Goal: Task Accomplishment & Management: Use online tool/utility

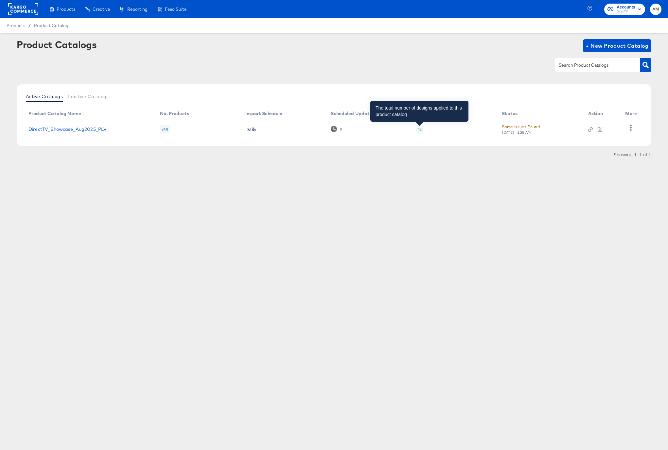
click at [419, 129] on div "12" at bounding box center [420, 129] width 4 height 5
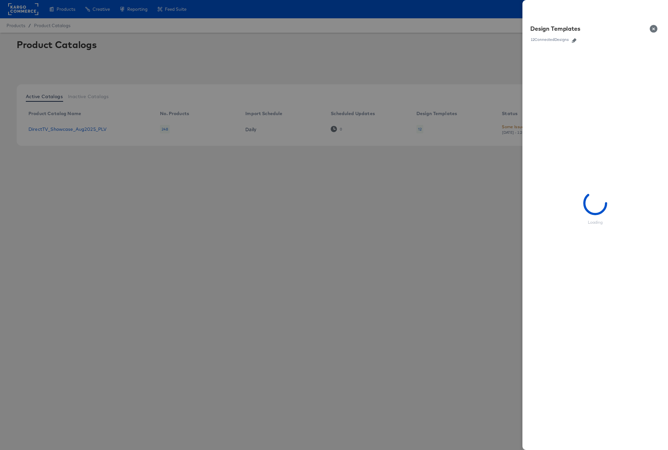
click at [578, 39] on button "button" at bounding box center [574, 40] width 10 height 5
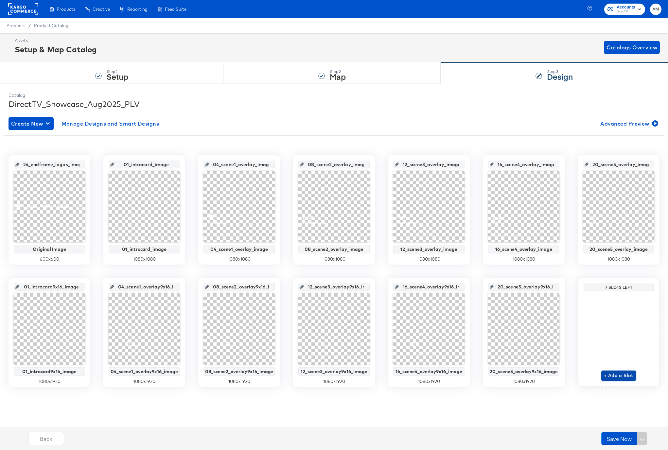
click at [611, 375] on span "+ Add a Slot" at bounding box center [618, 375] width 29 height 8
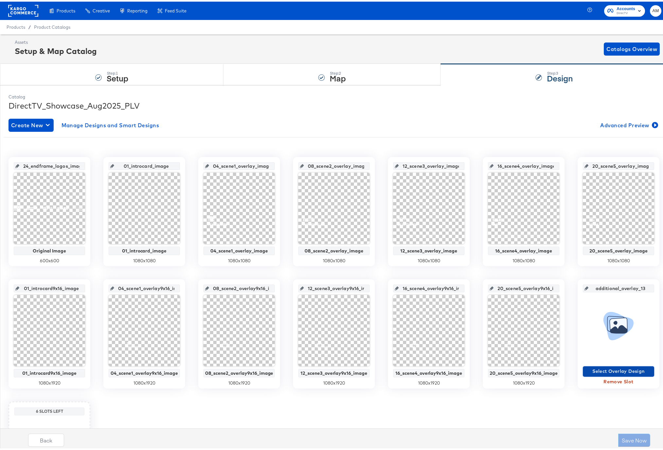
click at [602, 371] on span "Select Overlay Design" at bounding box center [618, 370] width 66 height 8
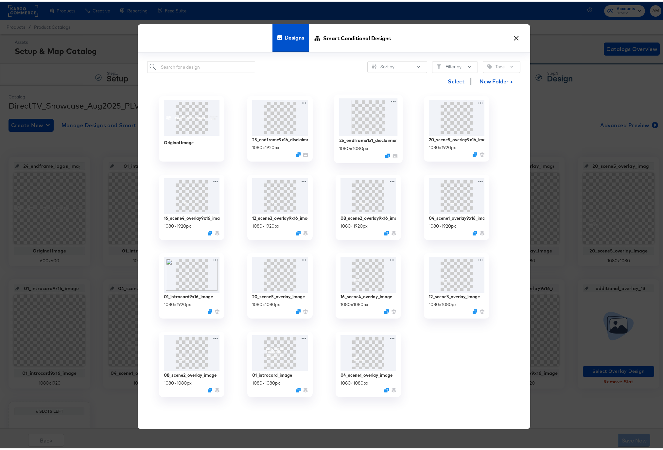
click at [363, 120] on img at bounding box center [368, 116] width 59 height 38
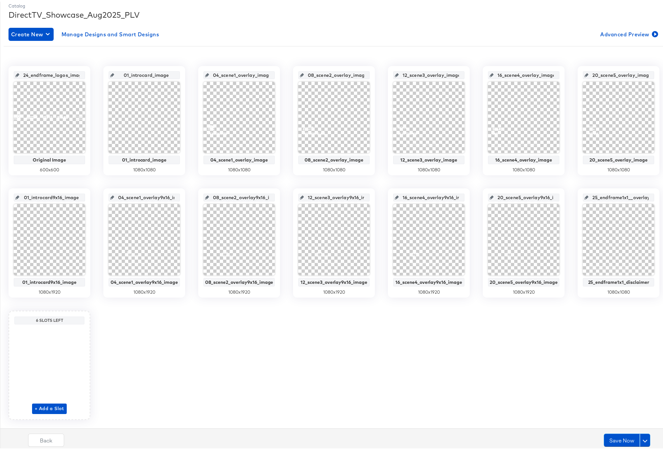
scroll to position [106, 0]
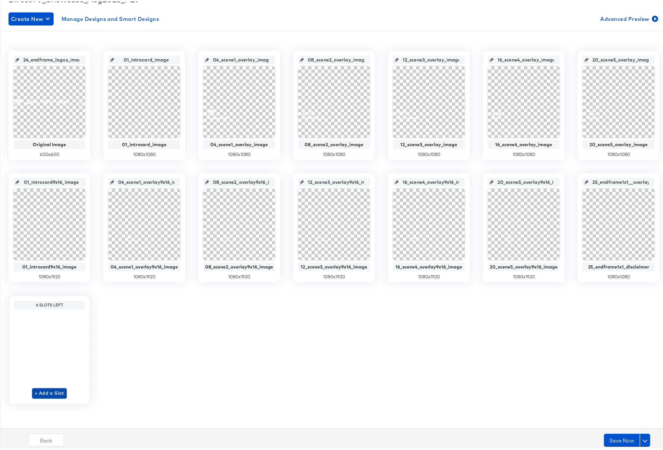
click at [36, 392] on span "+ Add a Slot" at bounding box center [49, 391] width 29 height 8
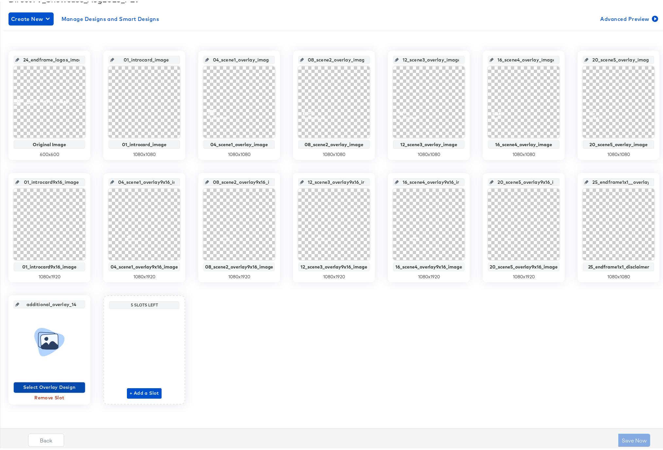
click at [24, 387] on span "Select Overlay Design" at bounding box center [49, 386] width 66 height 8
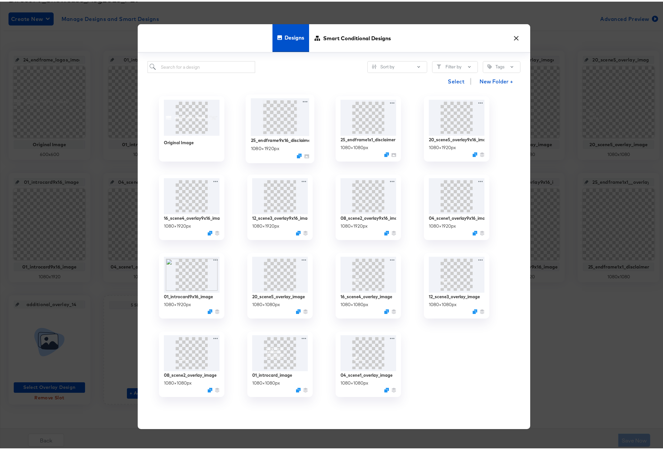
click at [286, 132] on img at bounding box center [280, 116] width 59 height 38
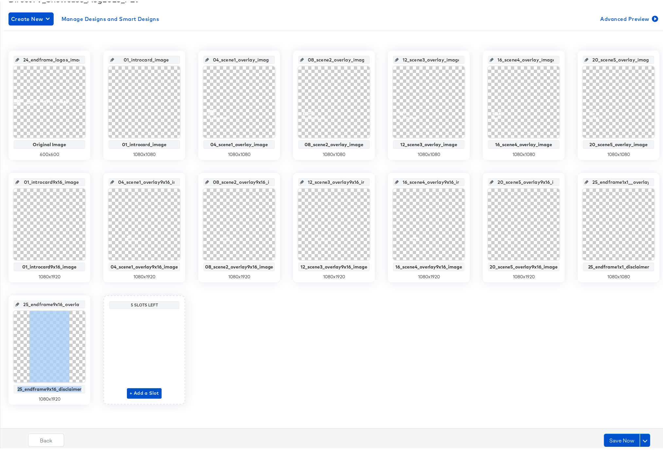
drag, startPoint x: 13, startPoint y: 381, endPoint x: 83, endPoint y: 387, distance: 70.2
click at [83, 387] on div "25_endframe9x16_overlay_14 25_endframe9x16_disclaimer 1080 x 1920" at bounding box center [50, 348] width 82 height 109
copy div "25_endframe9x16_disclaimer"
drag, startPoint x: 24, startPoint y: 303, endPoint x: 98, endPoint y: 303, distance: 74.9
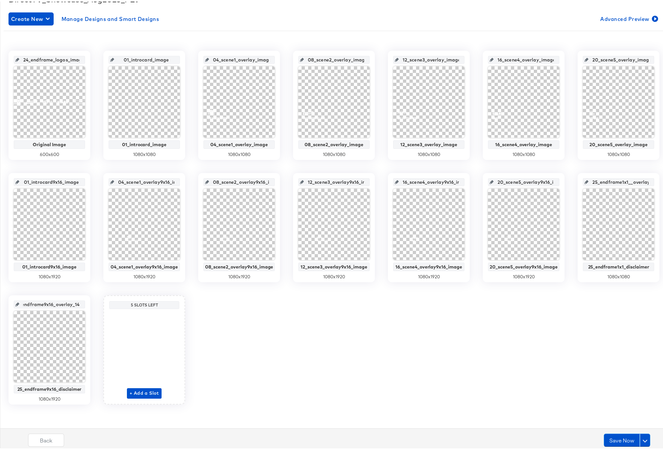
click at [98, 303] on div "24_endframe_logos_image Original Image 600 x 600 01_introcard_image 01_introcar…" at bounding box center [334, 226] width 660 height 354
drag, startPoint x: 158, startPoint y: 180, endPoint x: 172, endPoint y: 180, distance: 14.1
click at [172, 180] on input "04_scene1_overlay9x16_image" at bounding box center [146, 178] width 64 height 18
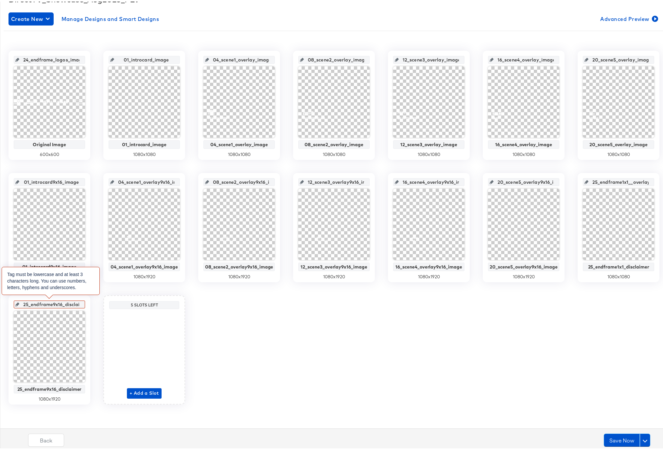
click at [59, 303] on input "25_endframe9x16_disclaimer" at bounding box center [51, 300] width 64 height 18
drag, startPoint x: 159, startPoint y: 180, endPoint x: 180, endPoint y: 180, distance: 20.9
click at [180, 180] on div "04_scene1_overlay9x16_image 04_scene1_overlay9x16_image 1080 x 1920" at bounding box center [144, 225] width 82 height 109
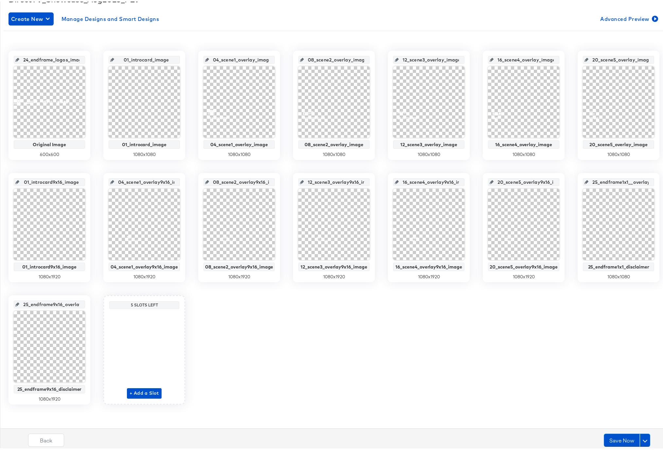
drag, startPoint x: 67, startPoint y: 302, endPoint x: 75, endPoint y: 303, distance: 7.9
click at [75, 303] on input "25_endframe9x16_overlay_14" at bounding box center [51, 300] width 64 height 18
drag, startPoint x: 75, startPoint y: 303, endPoint x: 83, endPoint y: 302, distance: 7.5
click at [83, 302] on div "25_endframe9x16_overlay_14 25_endframe9x16_disclaimer 1080 x 1920" at bounding box center [50, 348] width 82 height 109
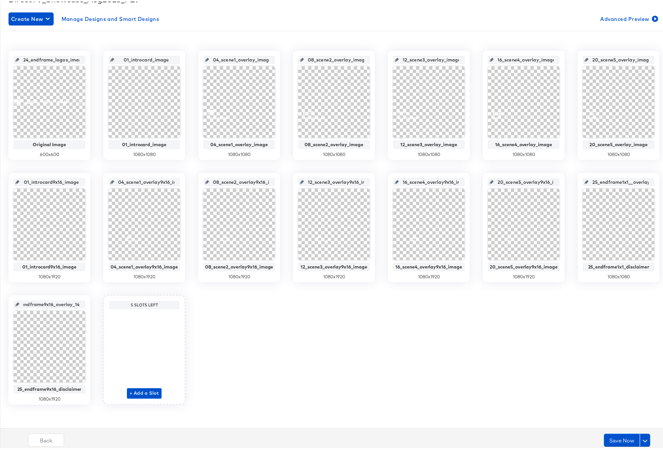
click at [62, 304] on input "25_endframe9x16_overlay_14" at bounding box center [51, 300] width 64 height 18
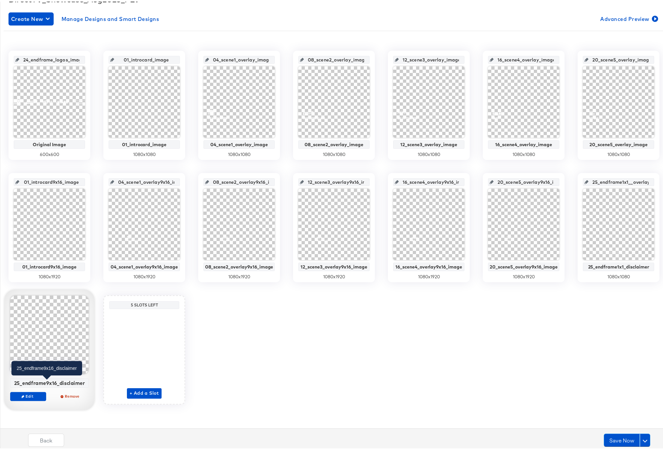
scroll to position [0, 0]
drag, startPoint x: 13, startPoint y: 380, endPoint x: 85, endPoint y: 381, distance: 71.6
click at [85, 381] on div "25_endframe9x16_disclaimer" at bounding box center [49, 381] width 78 height 9
copy div "25_endframe9x16_disclaimer"
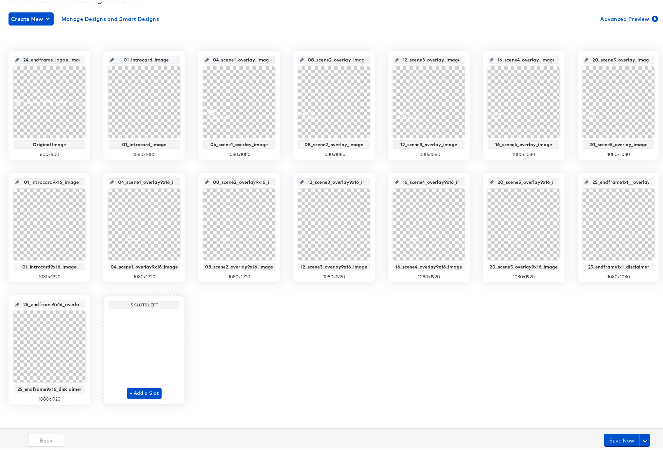
scroll to position [0, 13]
drag, startPoint x: 24, startPoint y: 303, endPoint x: 88, endPoint y: 304, distance: 64.4
click at [88, 304] on div "24_endframe_logos_image Original Image 600 x 600 01_introcard_image 01_introcar…" at bounding box center [334, 226] width 660 height 354
paste input "disclaimer"
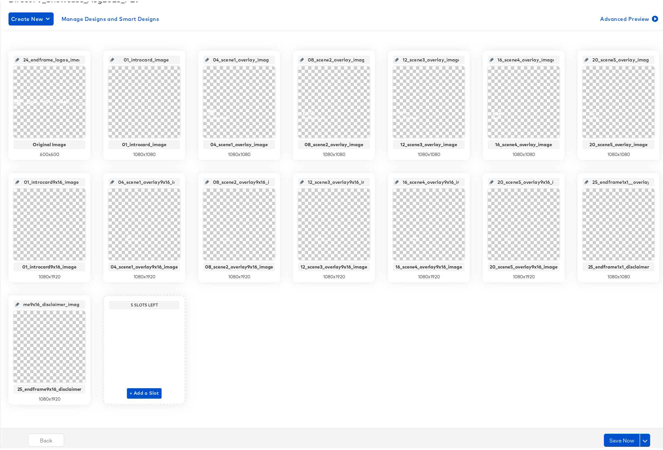
type input "25_endframe9x16_disclaimer_image"
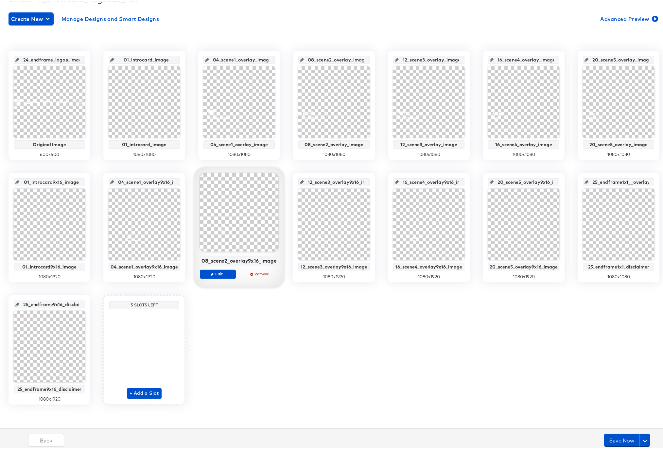
click at [614, 181] on input "25_endframe1x1__overlay_13" at bounding box center [620, 178] width 64 height 18
drag, startPoint x: 615, startPoint y: 181, endPoint x: 647, endPoint y: 181, distance: 32.4
click at [647, 181] on div "25_endframe1x1__overlay_13" at bounding box center [618, 181] width 71 height 8
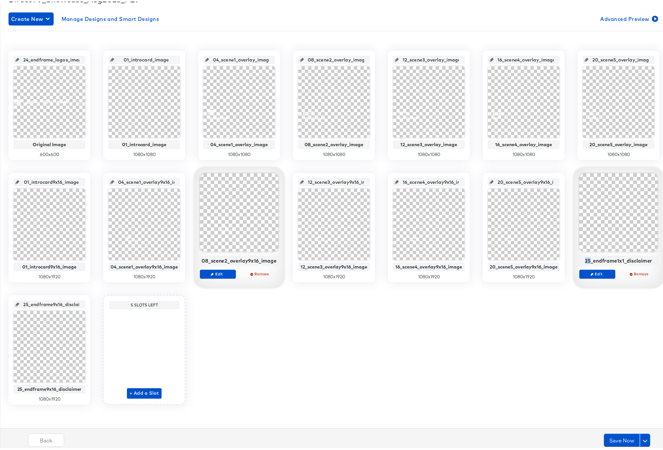
scroll to position [0, 0]
drag, startPoint x: 584, startPoint y: 259, endPoint x: 653, endPoint y: 259, distance: 69.3
click at [653, 259] on div "25_endframe1x1_disclaimer" at bounding box center [618, 258] width 78 height 9
copy div "25_endframe1x1_disclaimer"
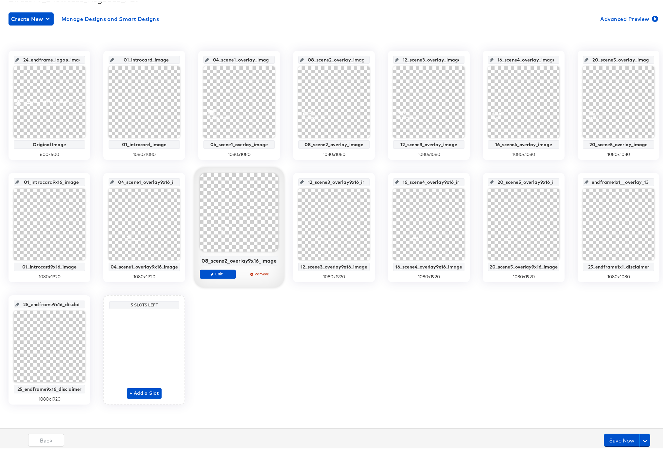
drag, startPoint x: 593, startPoint y: 180, endPoint x: 653, endPoint y: 180, distance: 60.2
click at [653, 180] on div "25_endframe1x1__overlay_13 25_endframe1x1_disclaimer 1080 x 1080" at bounding box center [618, 225] width 82 height 109
paste input "disclaimer"
type input "25_endframe1x1_disclaimer_image"
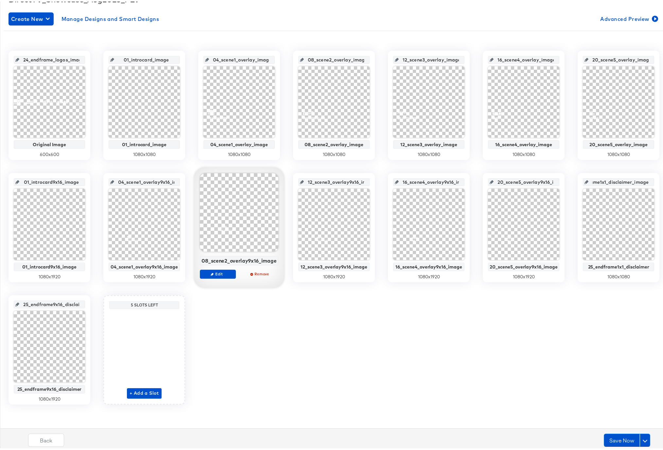
scroll to position [0, 26]
click at [608, 439] on button "Save Now" at bounding box center [622, 438] width 36 height 13
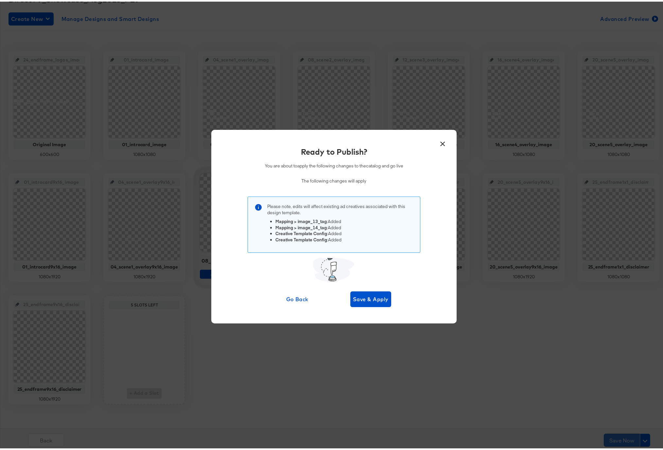
scroll to position [0, 0]
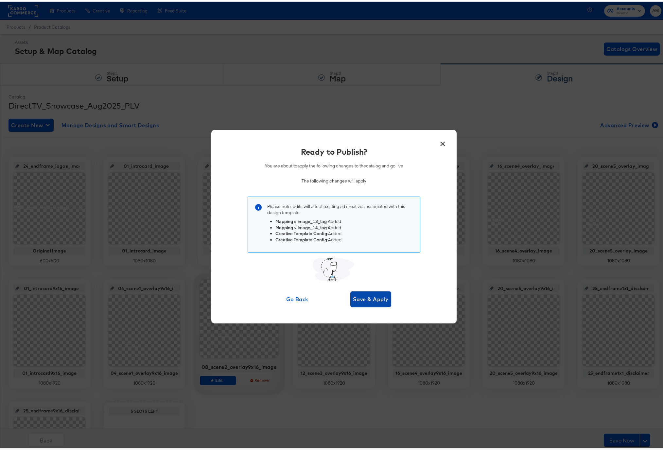
click at [364, 296] on span "Save & Apply" at bounding box center [371, 297] width 36 height 9
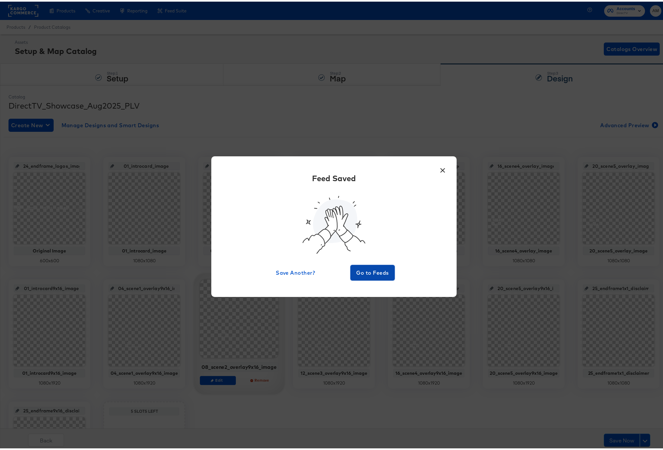
click at [367, 272] on span "Go to Feeds" at bounding box center [372, 270] width 39 height 9
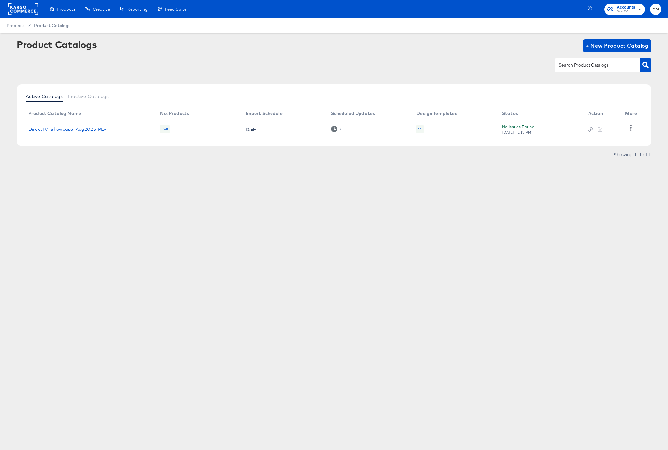
click at [417, 128] on div "14" at bounding box center [419, 129] width 7 height 9
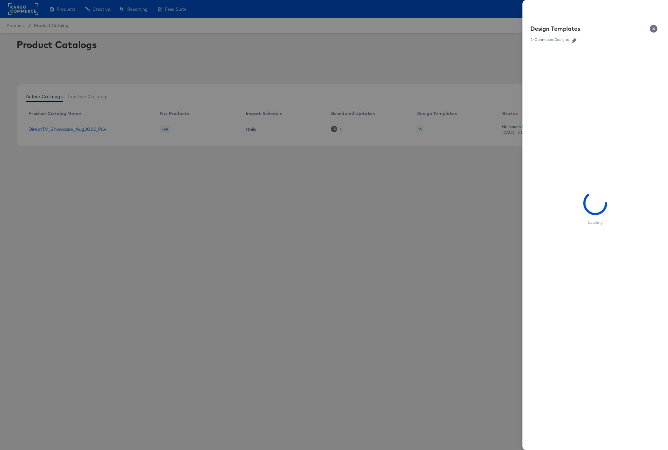
click at [573, 39] on icon "button" at bounding box center [574, 40] width 5 height 5
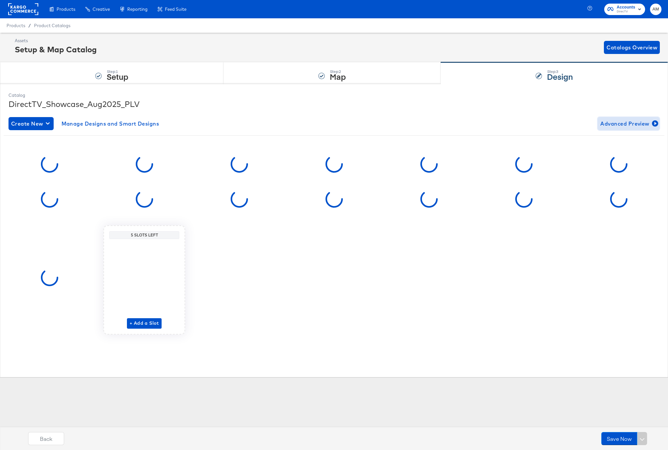
click at [611, 124] on span "Advanced Preview" at bounding box center [628, 123] width 57 height 9
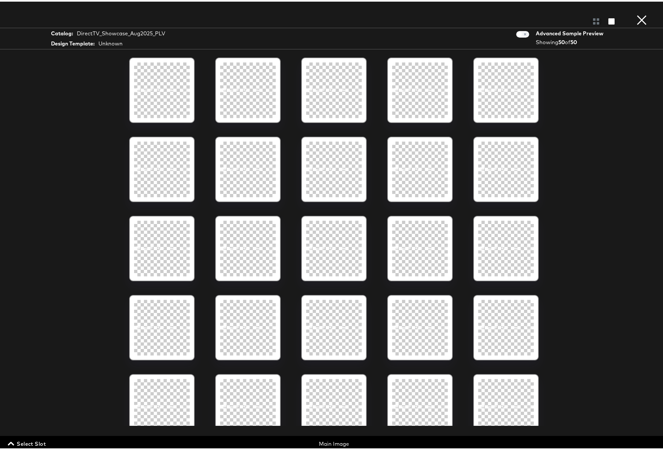
click at [38, 441] on span "Select Slot" at bounding box center [27, 441] width 37 height 9
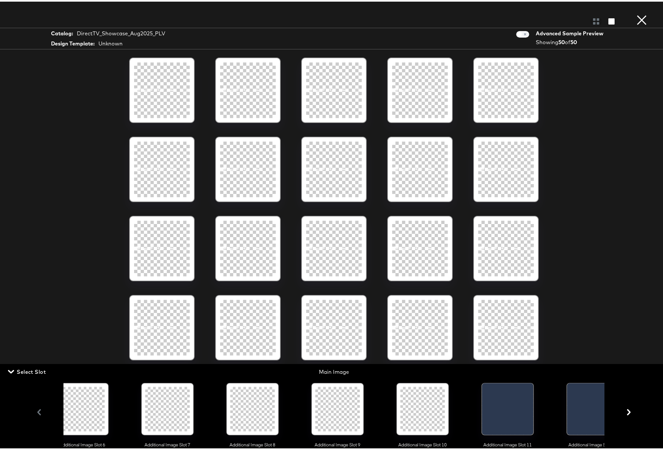
scroll to position [0, 719]
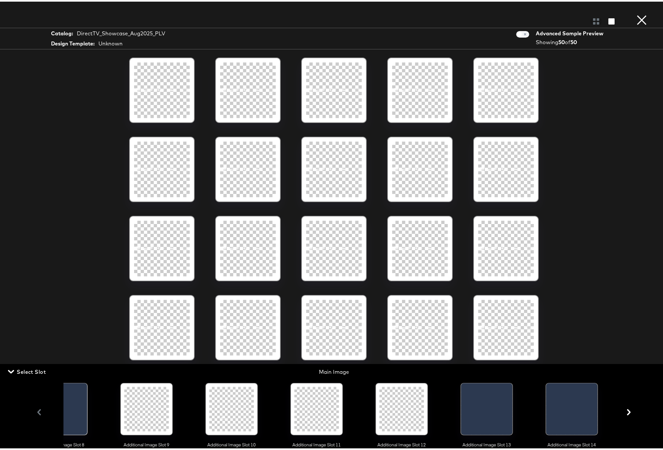
click at [501, 413] on div at bounding box center [507, 409] width 12 height 55
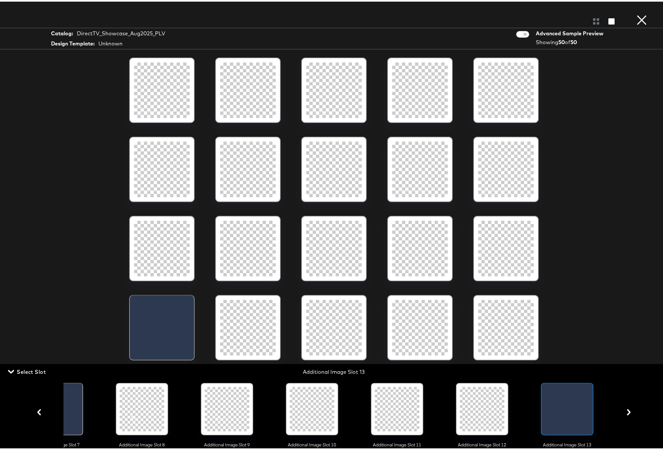
scroll to position [0, 634]
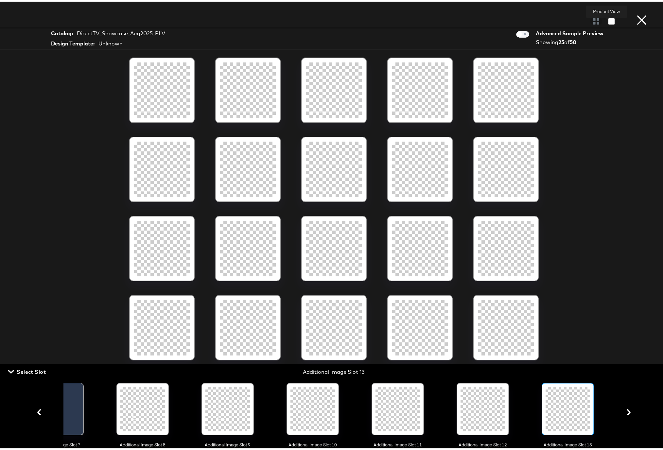
click at [608, 20] on icon "button" at bounding box center [611, 20] width 6 height 6
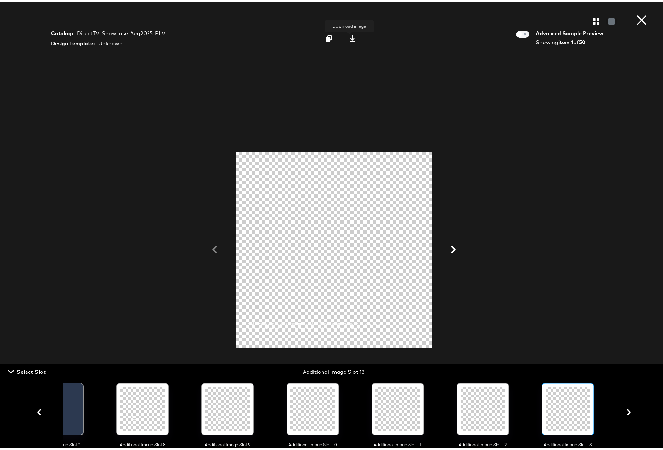
click at [350, 37] on icon at bounding box center [353, 37] width 6 height 6
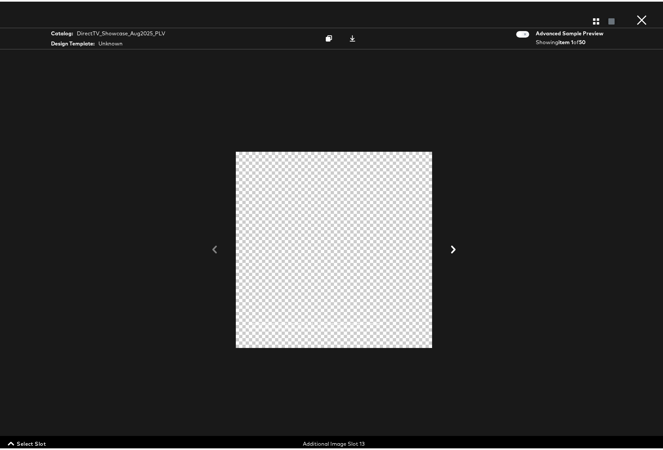
click at [24, 442] on span "Select Slot" at bounding box center [27, 441] width 37 height 9
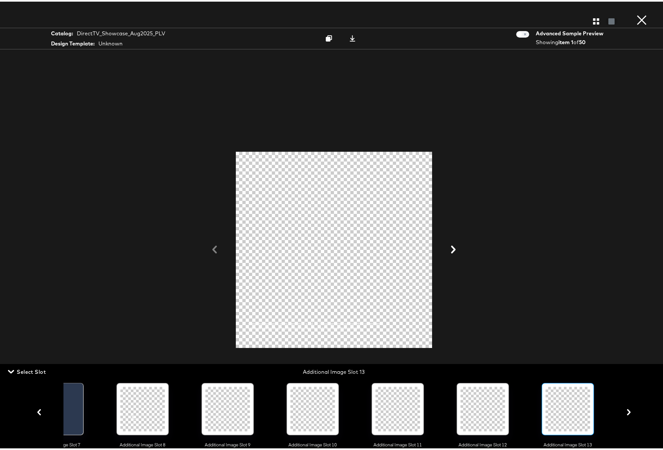
scroll to position [0, 719]
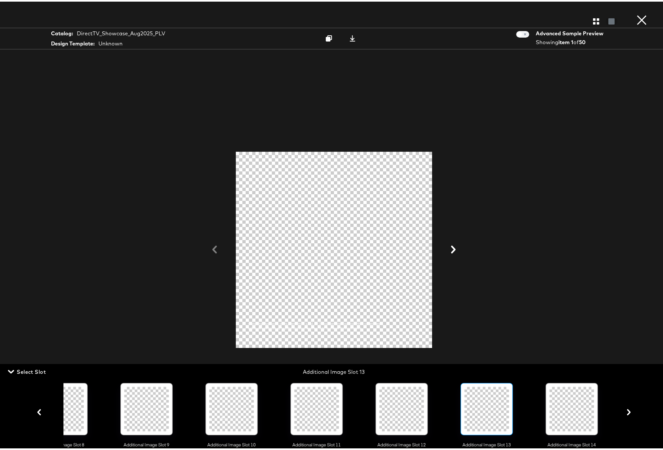
click at [560, 412] on div at bounding box center [571, 407] width 44 height 44
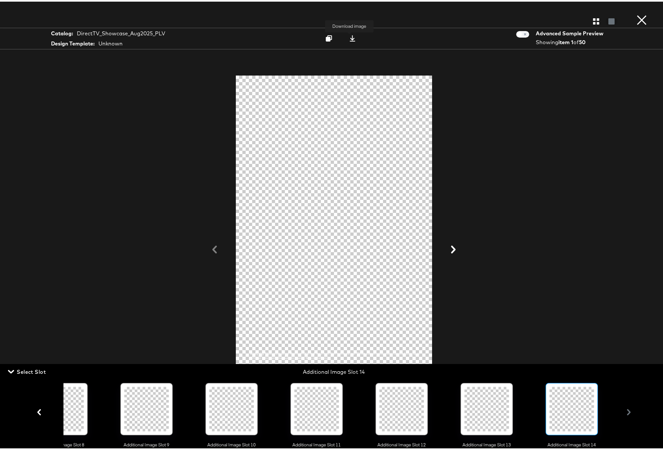
click at [350, 38] on icon at bounding box center [353, 37] width 6 height 6
